Goal: Information Seeking & Learning: Learn about a topic

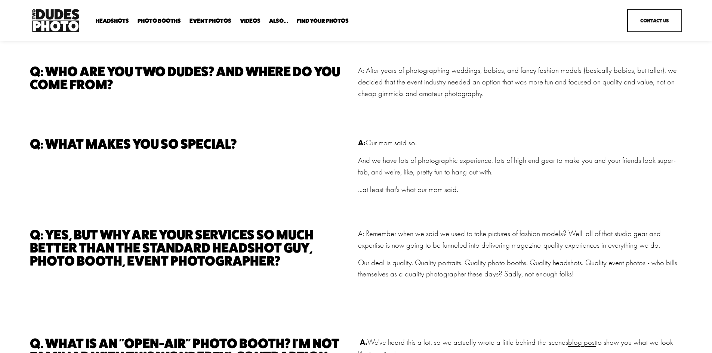
drag, startPoint x: 368, startPoint y: 142, endPoint x: 467, endPoint y: 197, distance: 113.5
click at [467, 197] on div "A: Our mom said so. And we have lots of photographic experience, lots of high e…" at bounding box center [520, 171] width 324 height 68
click at [378, 169] on p "And we have lots of photographic experience, lots of high end gear to make you …" at bounding box center [520, 166] width 324 height 23
drag, startPoint x: 362, startPoint y: 161, endPoint x: 491, endPoint y: 202, distance: 135.3
click at [491, 202] on div "A: Our mom said so. And we have lots of photographic experience, lots of high e…" at bounding box center [520, 171] width 324 height 68
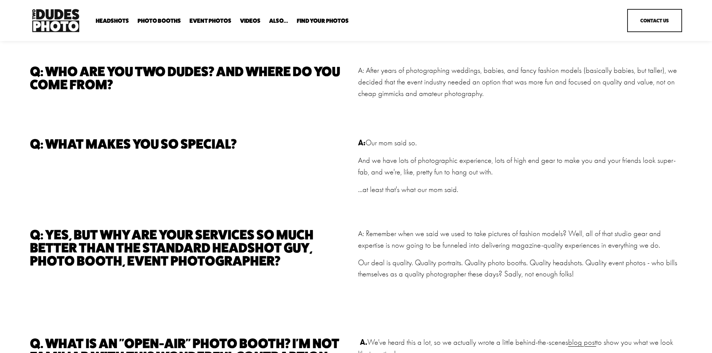
click at [454, 90] on p "A: After years of photographing weddings, babies, and fancy fashion models (bas…" at bounding box center [520, 82] width 324 height 35
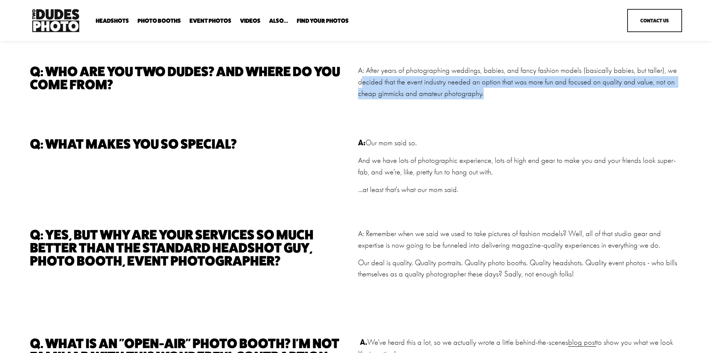
drag, startPoint x: 362, startPoint y: 82, endPoint x: 525, endPoint y: 116, distance: 166.1
click at [577, 99] on p "A: After years of photographing weddings, babies, and fancy fashion models (bas…" at bounding box center [520, 82] width 324 height 35
drag, startPoint x: 360, startPoint y: 162, endPoint x: 556, endPoint y: 208, distance: 201.3
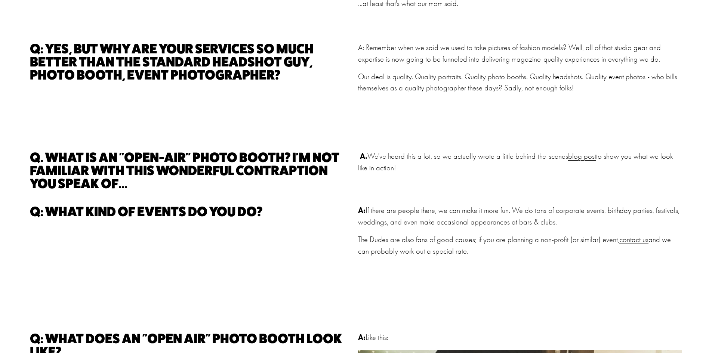
scroll to position [187, 0]
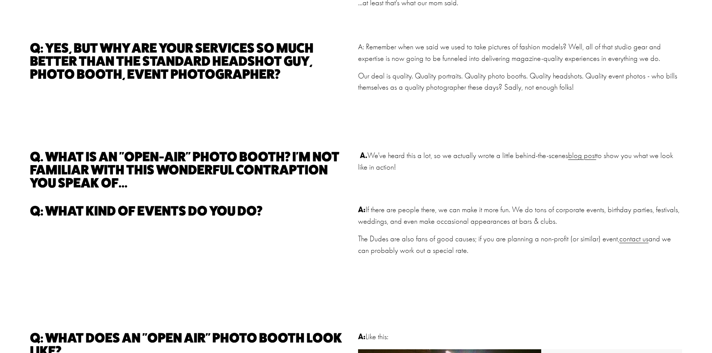
click at [148, 200] on div "Q. What is an "open-air" photo booth? I'm not familiar with this wonderful cont…" at bounding box center [192, 175] width 324 height 50
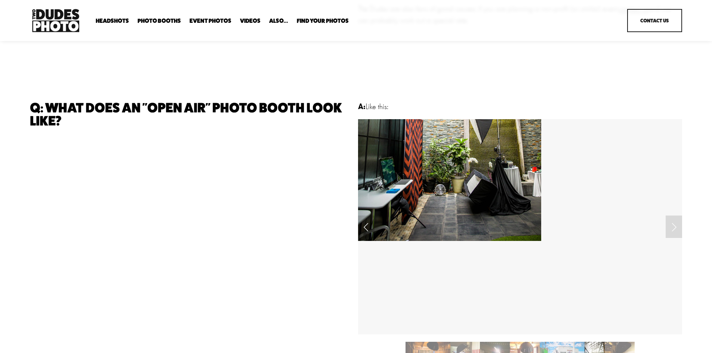
scroll to position [411, 0]
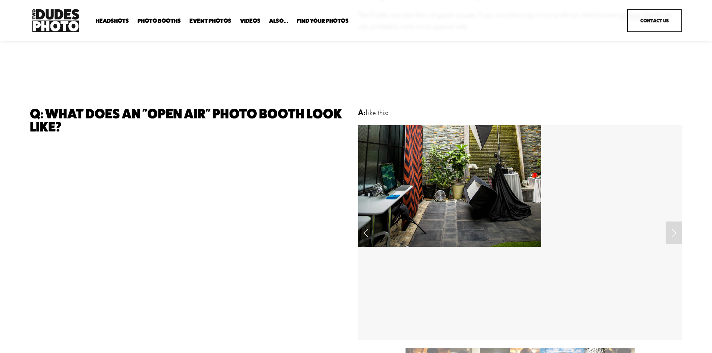
click at [367, 243] on link "Previous Slide" at bounding box center [366, 233] width 16 height 22
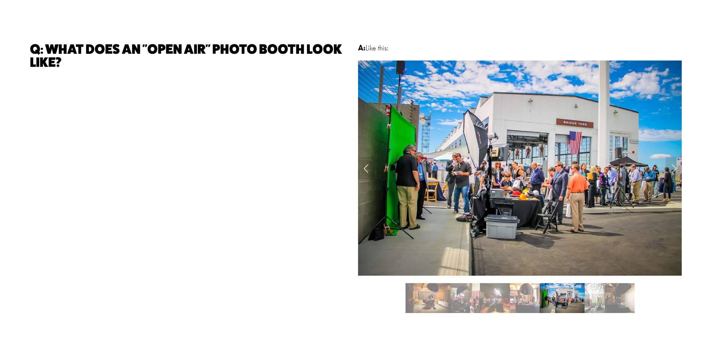
scroll to position [486, 0]
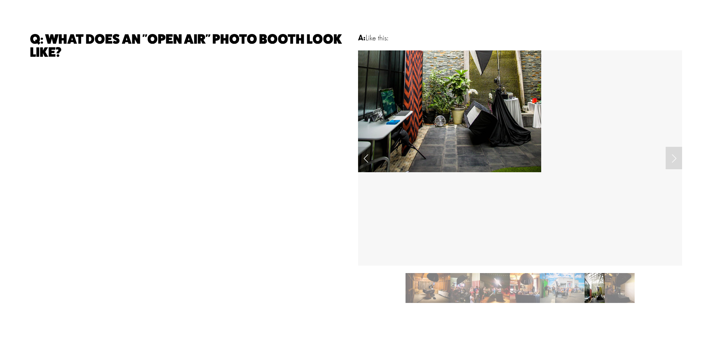
click at [672, 158] on link "Next Slide" at bounding box center [674, 158] width 16 height 22
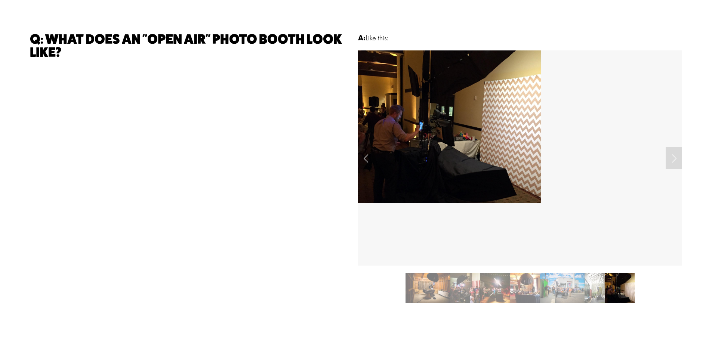
click at [672, 158] on link "Next Slide" at bounding box center [674, 158] width 16 height 22
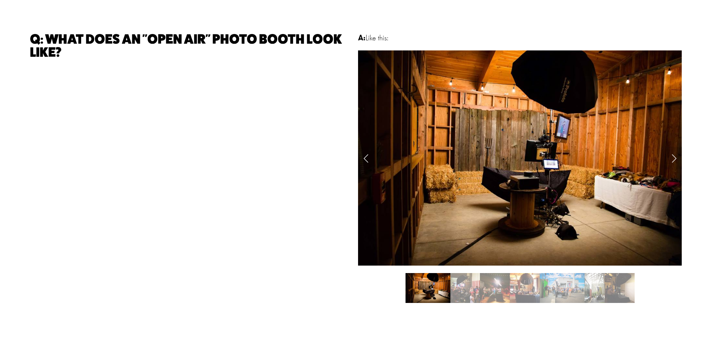
click at [672, 158] on link "Next Slide" at bounding box center [674, 158] width 16 height 22
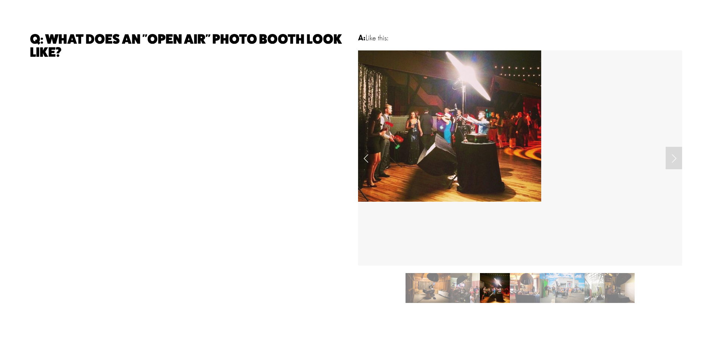
click at [672, 158] on link "Next Slide" at bounding box center [674, 158] width 16 height 22
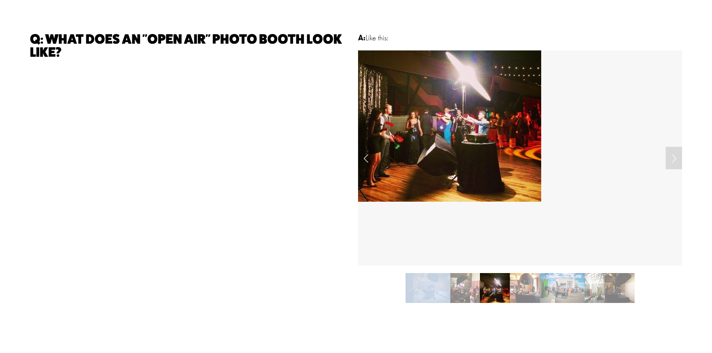
drag, startPoint x: 672, startPoint y: 158, endPoint x: 487, endPoint y: 138, distance: 186.1
click at [666, 157] on link "Next Slide" at bounding box center [674, 158] width 16 height 22
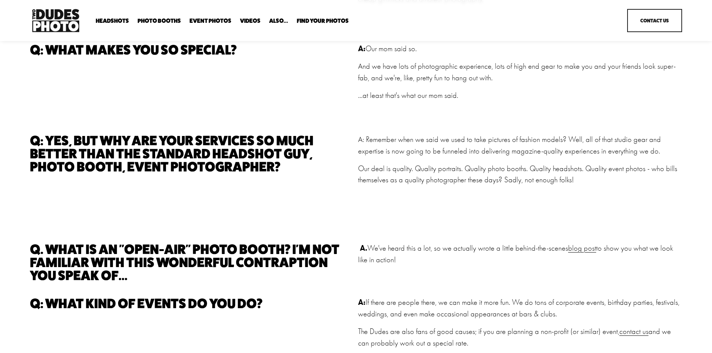
scroll to position [0, 0]
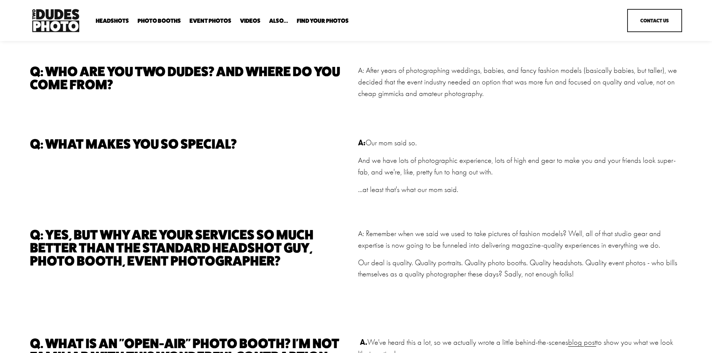
click at [76, 16] on img at bounding box center [56, 20] width 52 height 27
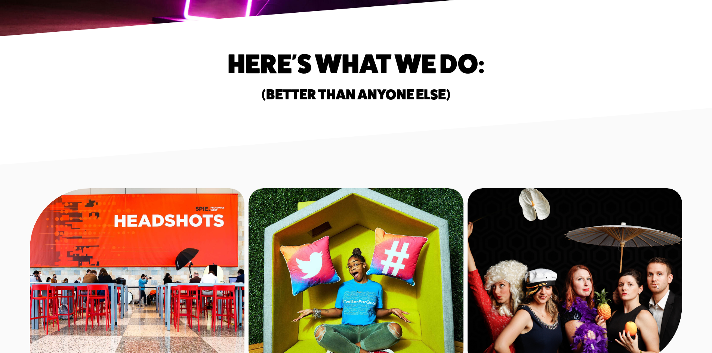
scroll to position [337, 0]
